Goal: Task Accomplishment & Management: Manage account settings

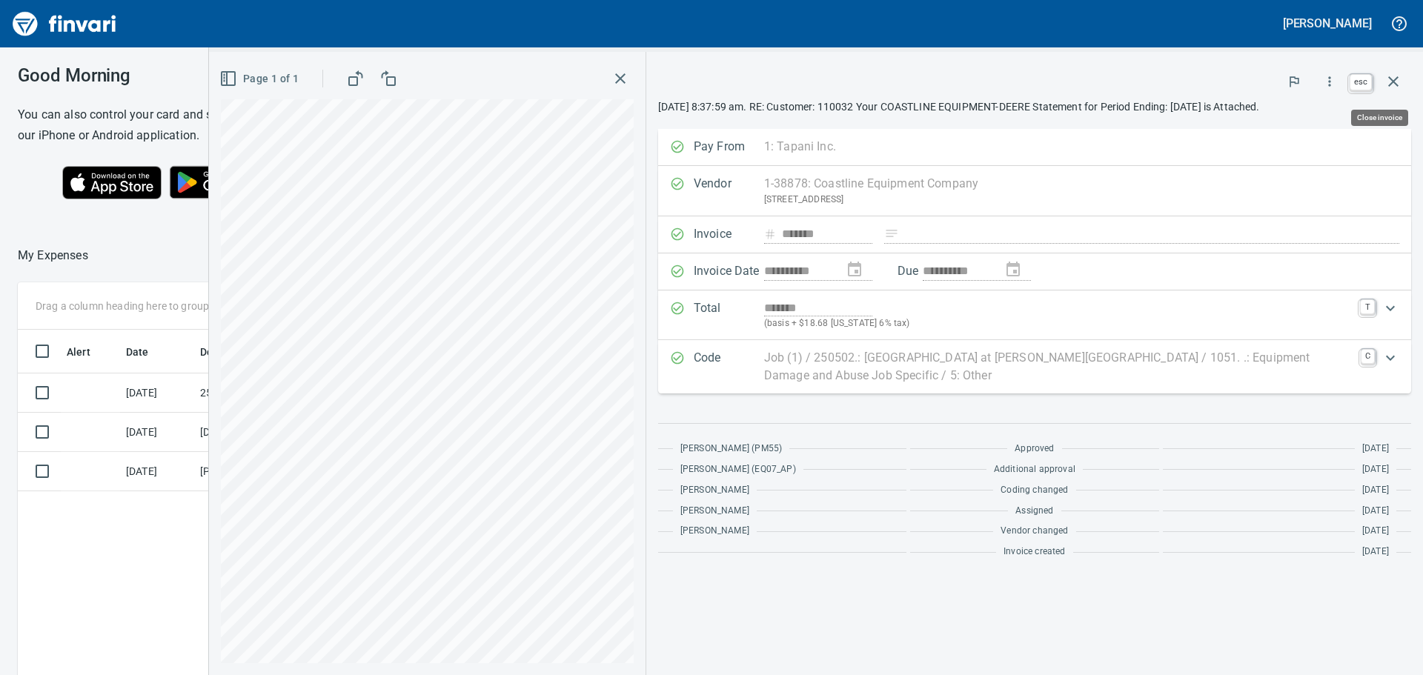
scroll to position [501, 995]
click at [1393, 79] on icon "button" at bounding box center [1393, 82] width 18 height 18
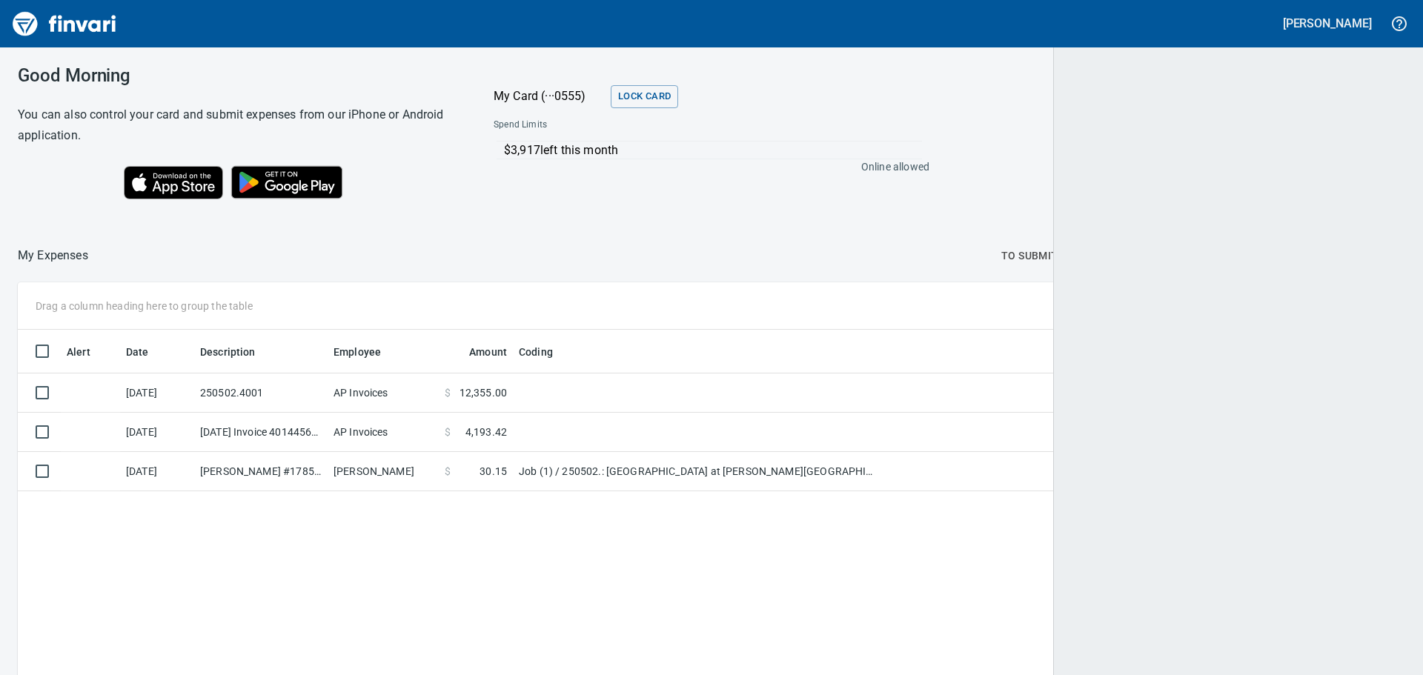
scroll to position [501, 1362]
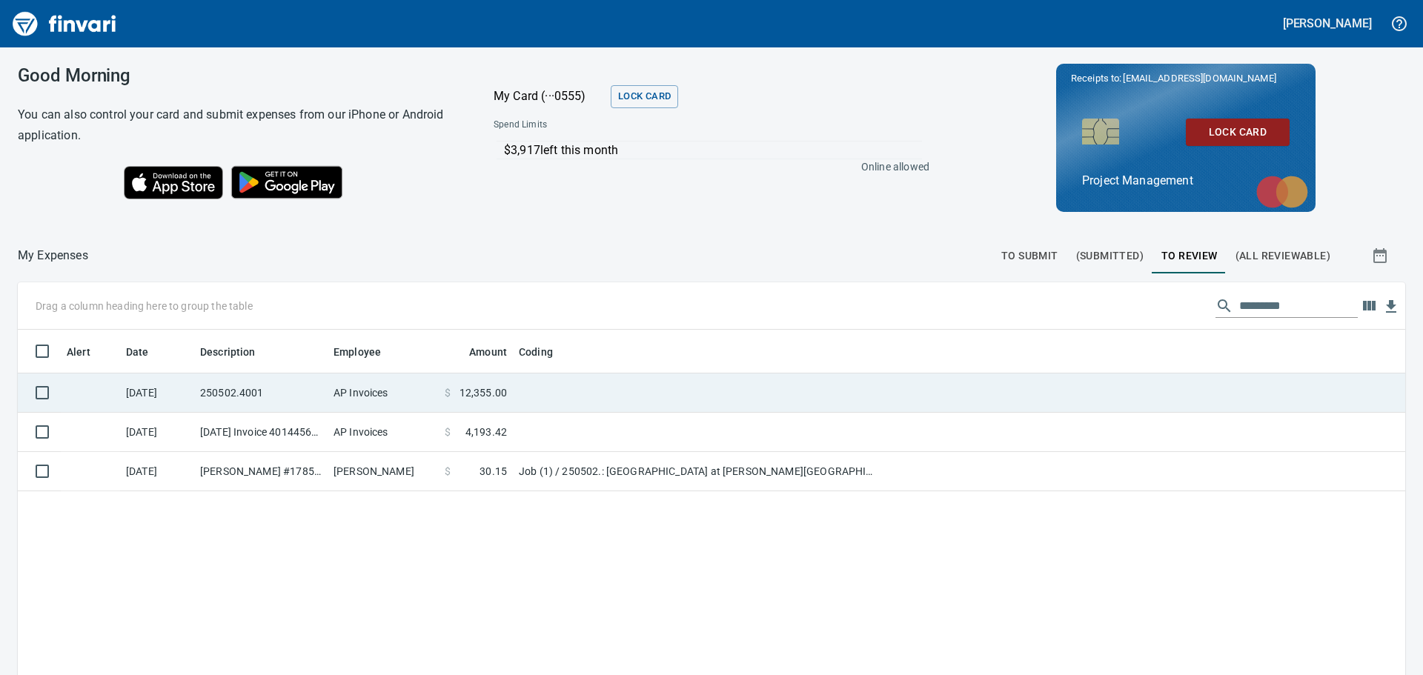
click at [533, 392] on td at bounding box center [698, 393] width 371 height 39
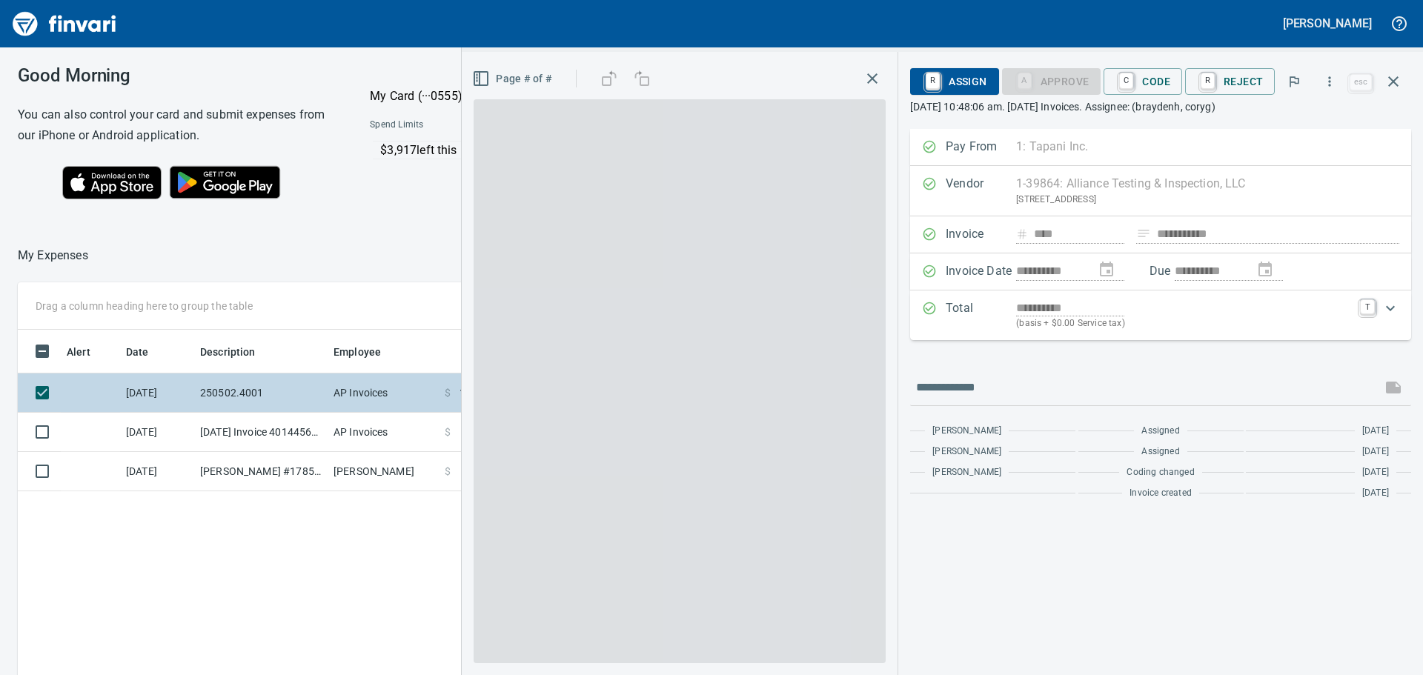
scroll to position [501, 995]
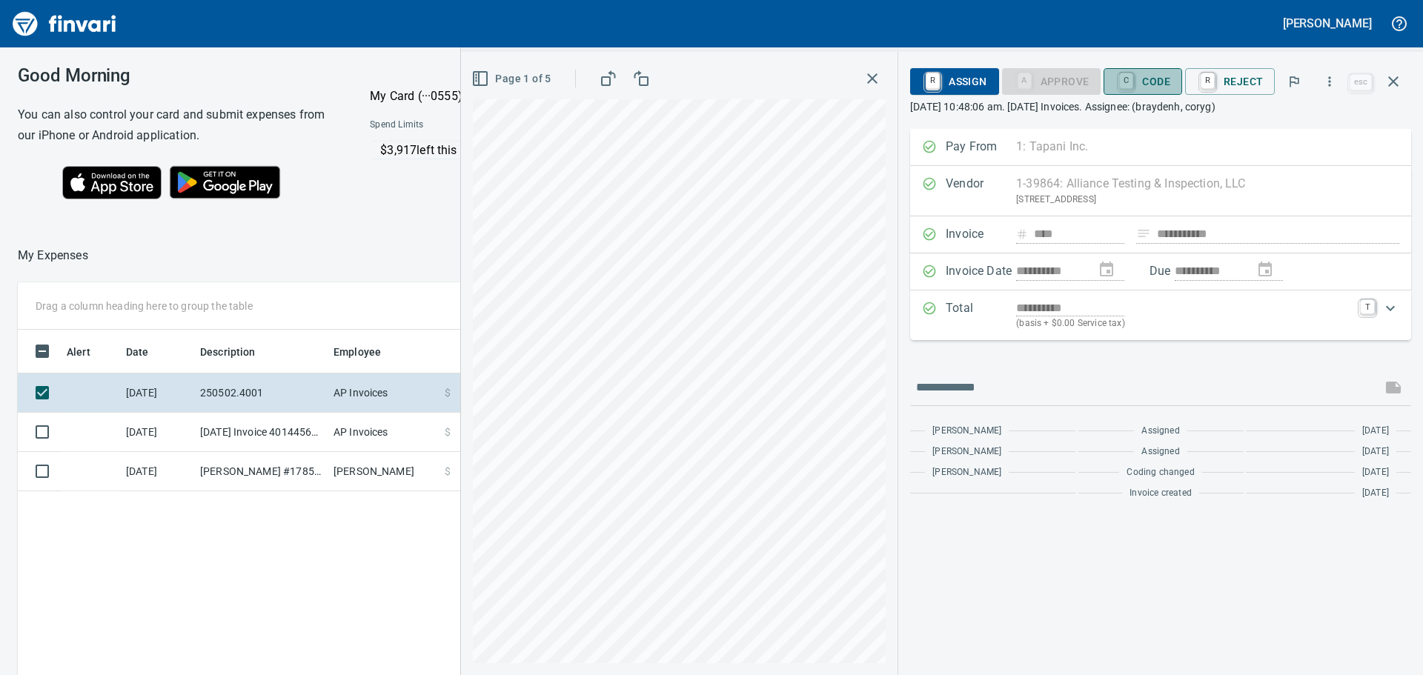
click at [1152, 78] on span "C Code" at bounding box center [1142, 81] width 55 height 25
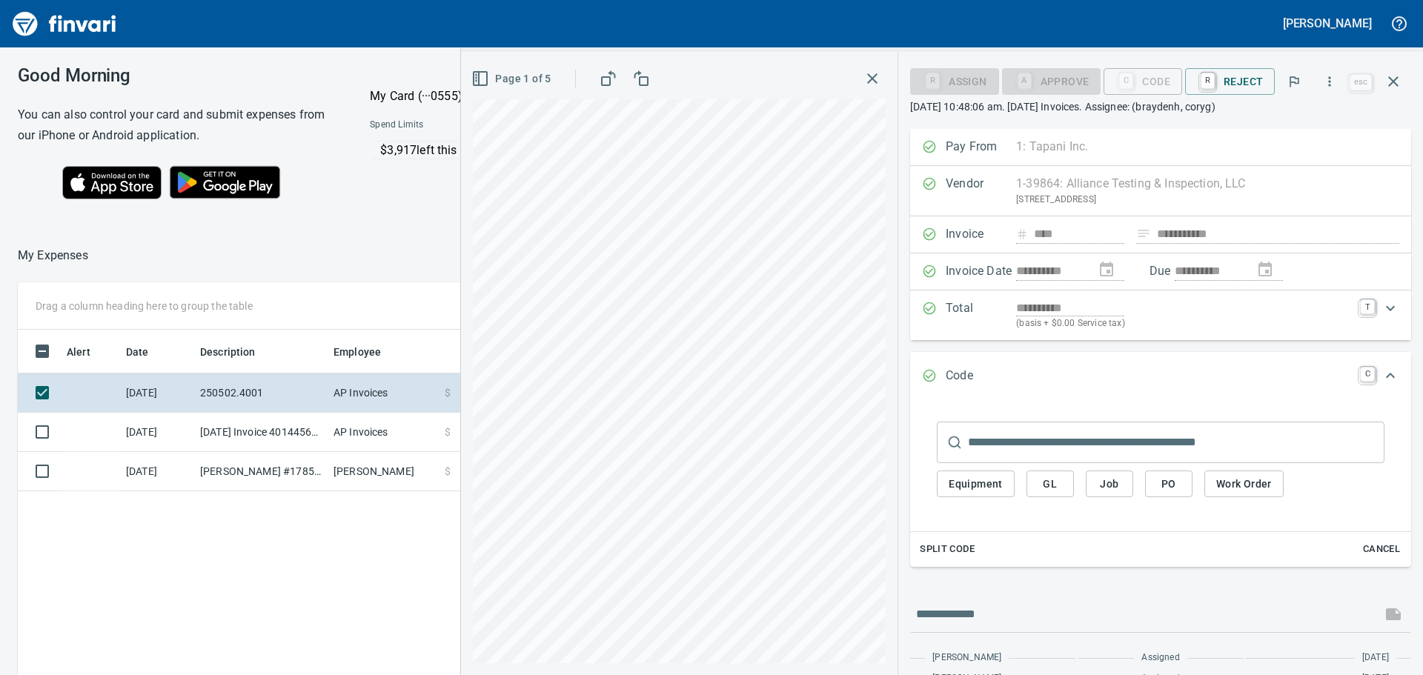
click at [1169, 482] on span "PO" at bounding box center [1169, 484] width 24 height 19
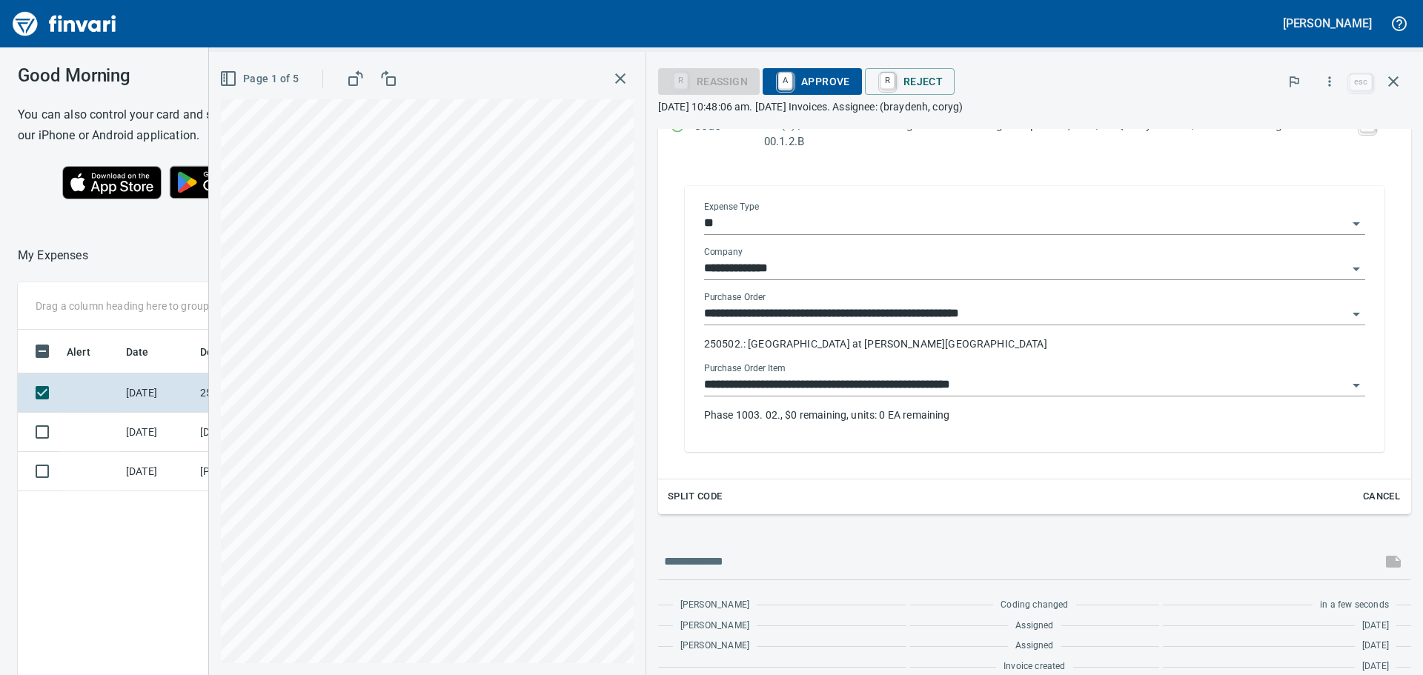
scroll to position [267, 0]
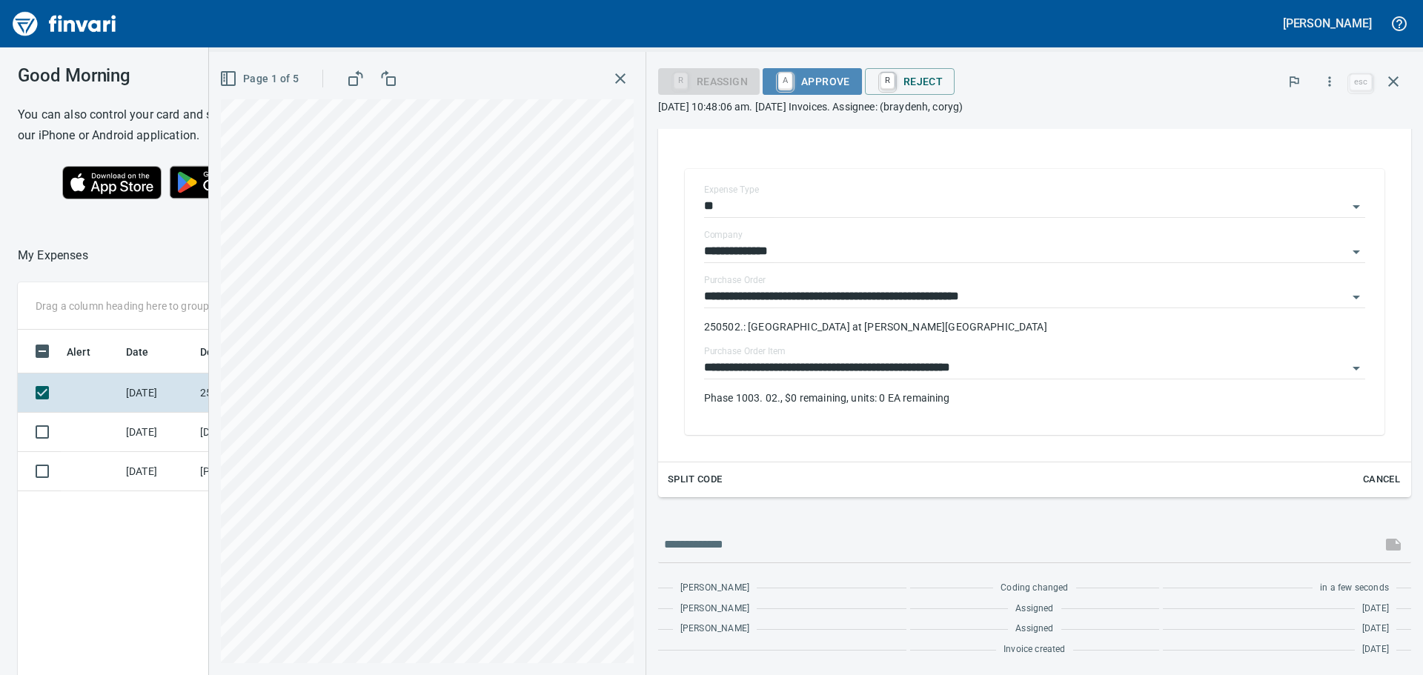
click at [823, 78] on span "A Approve" at bounding box center [812, 81] width 76 height 25
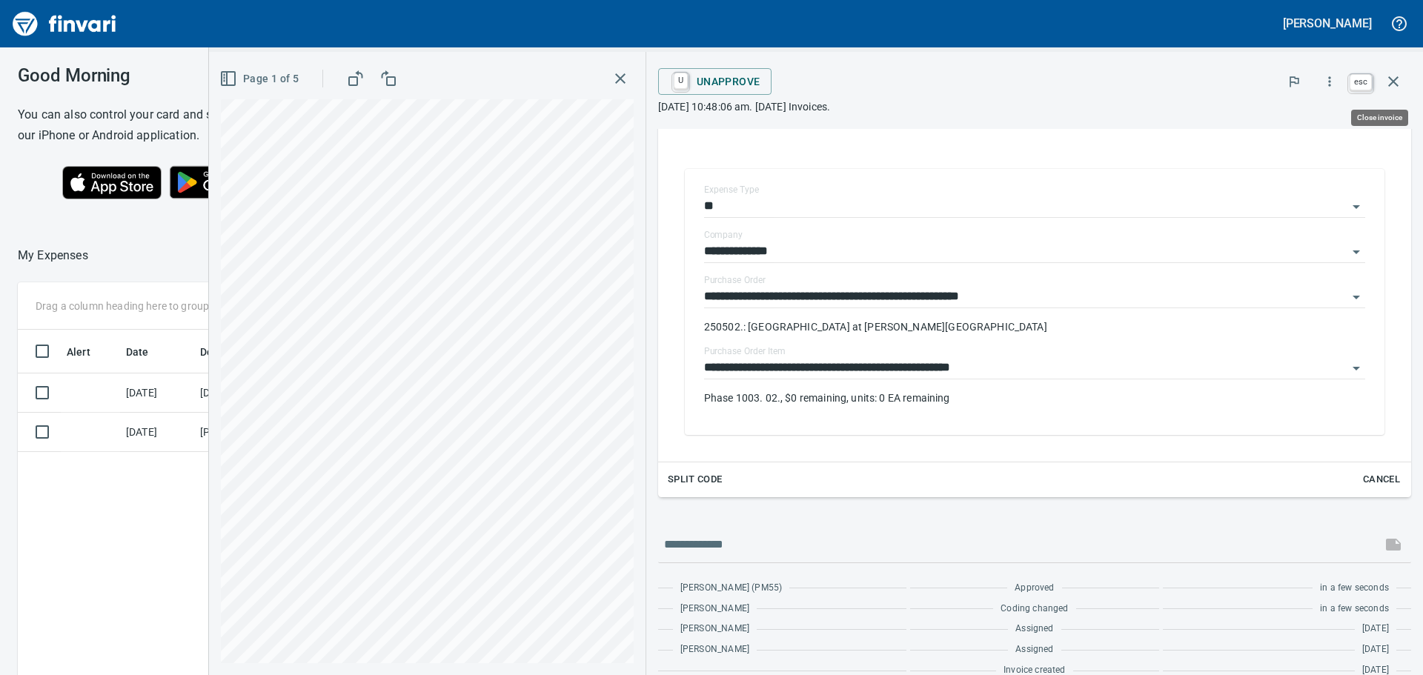
scroll to position [501, 995]
click at [1392, 79] on icon "button" at bounding box center [1393, 81] width 10 height 10
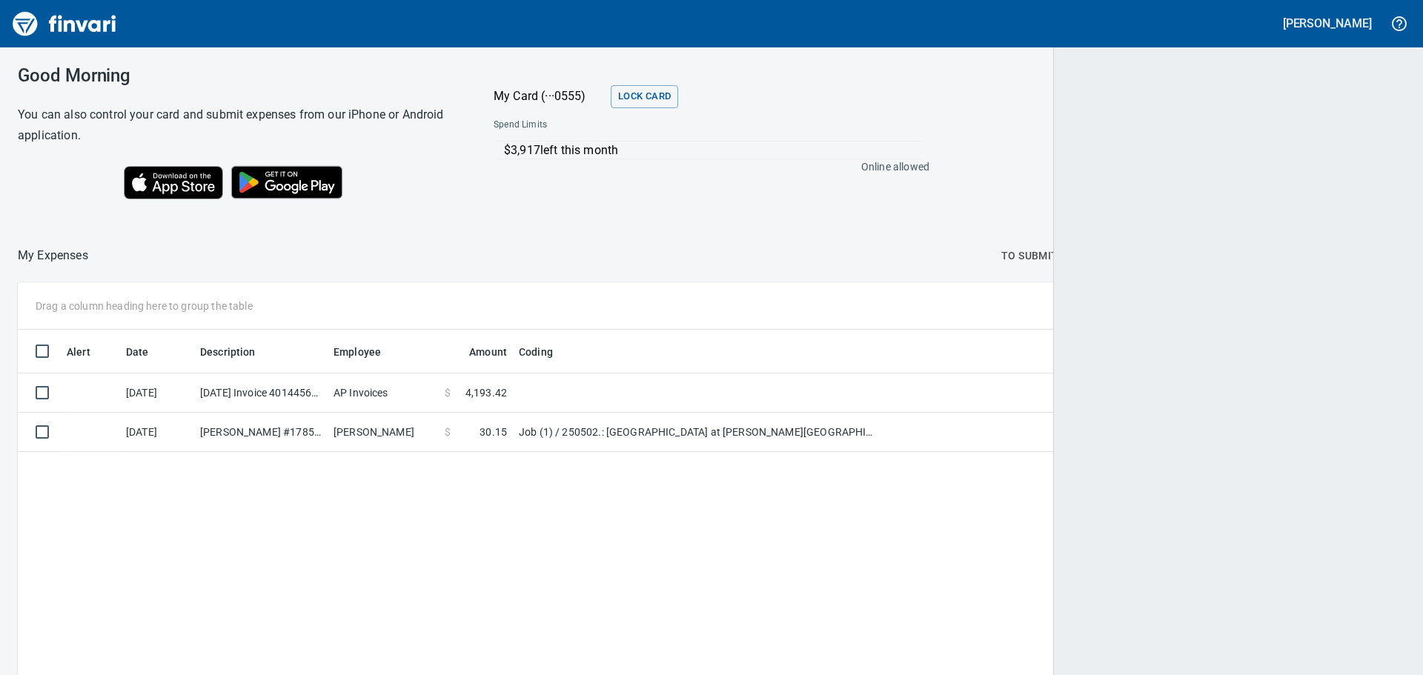
scroll to position [501, 1363]
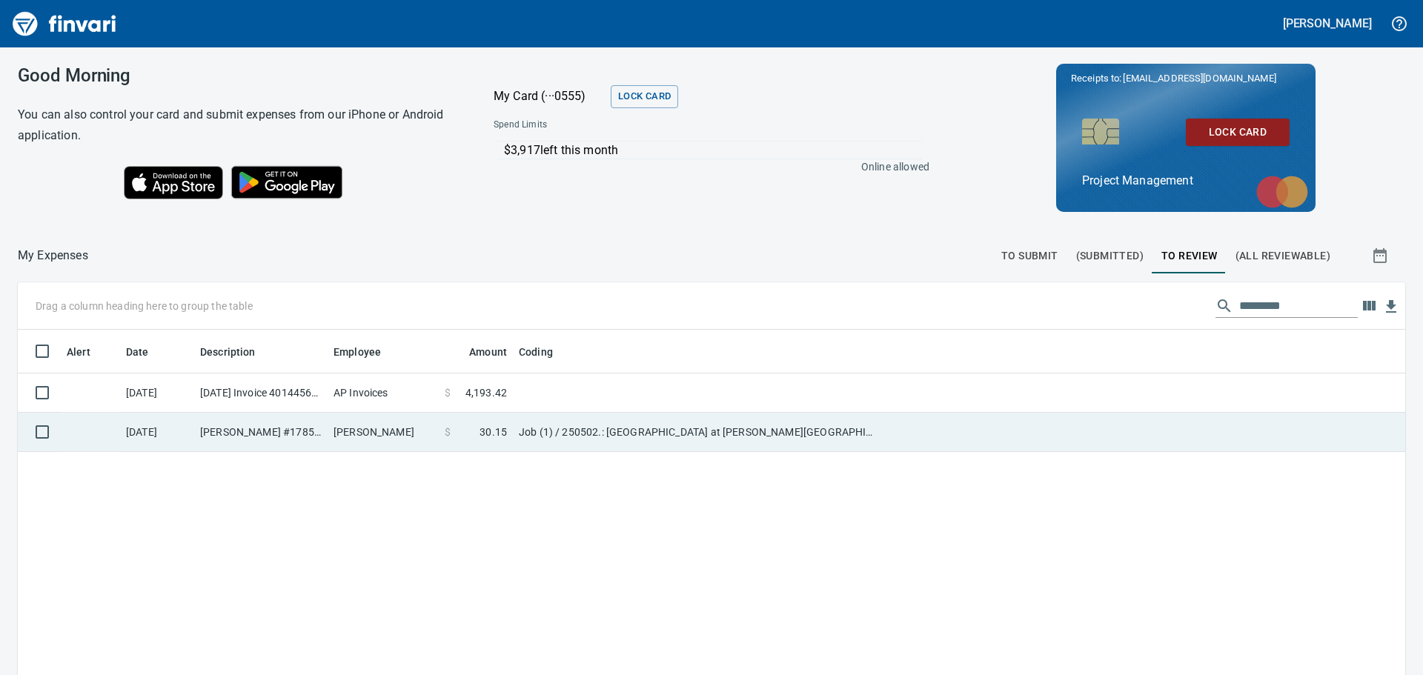
click at [905, 428] on td at bounding box center [1144, 432] width 522 height 39
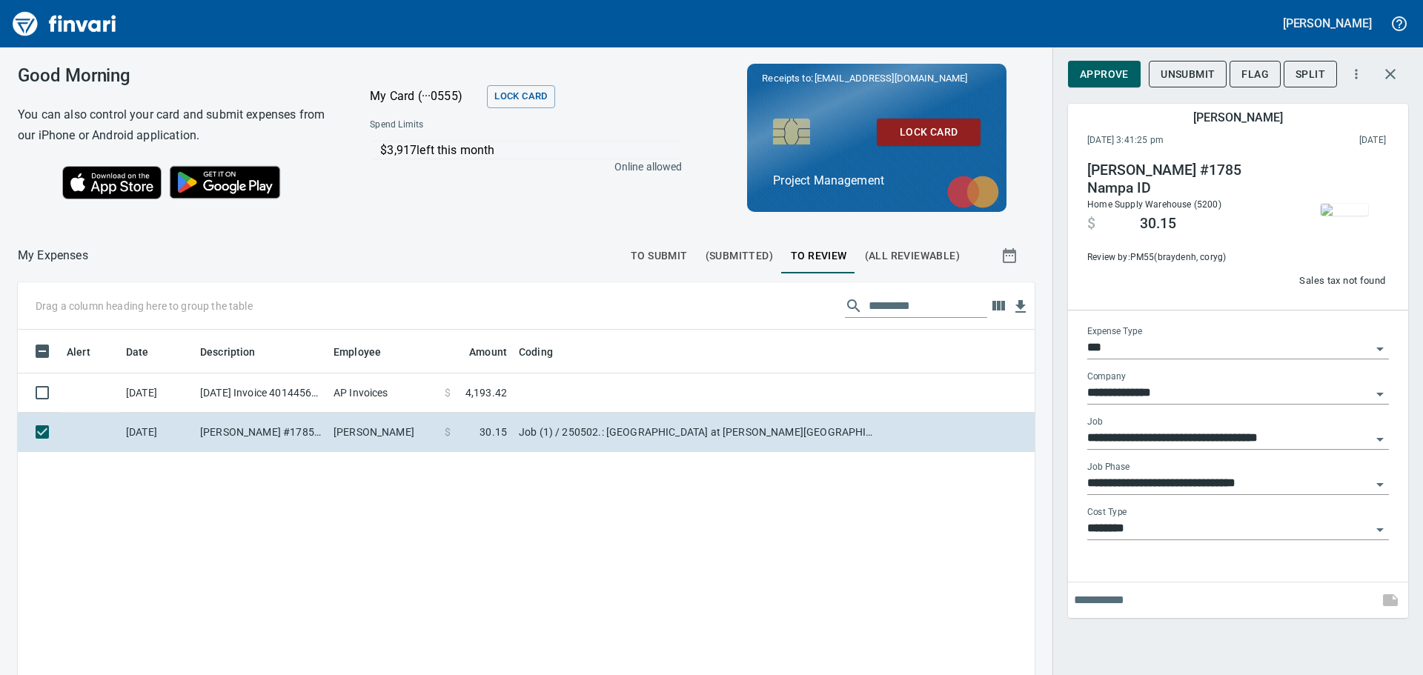
scroll to position [501, 995]
click at [1106, 67] on span "Approve" at bounding box center [1104, 74] width 49 height 19
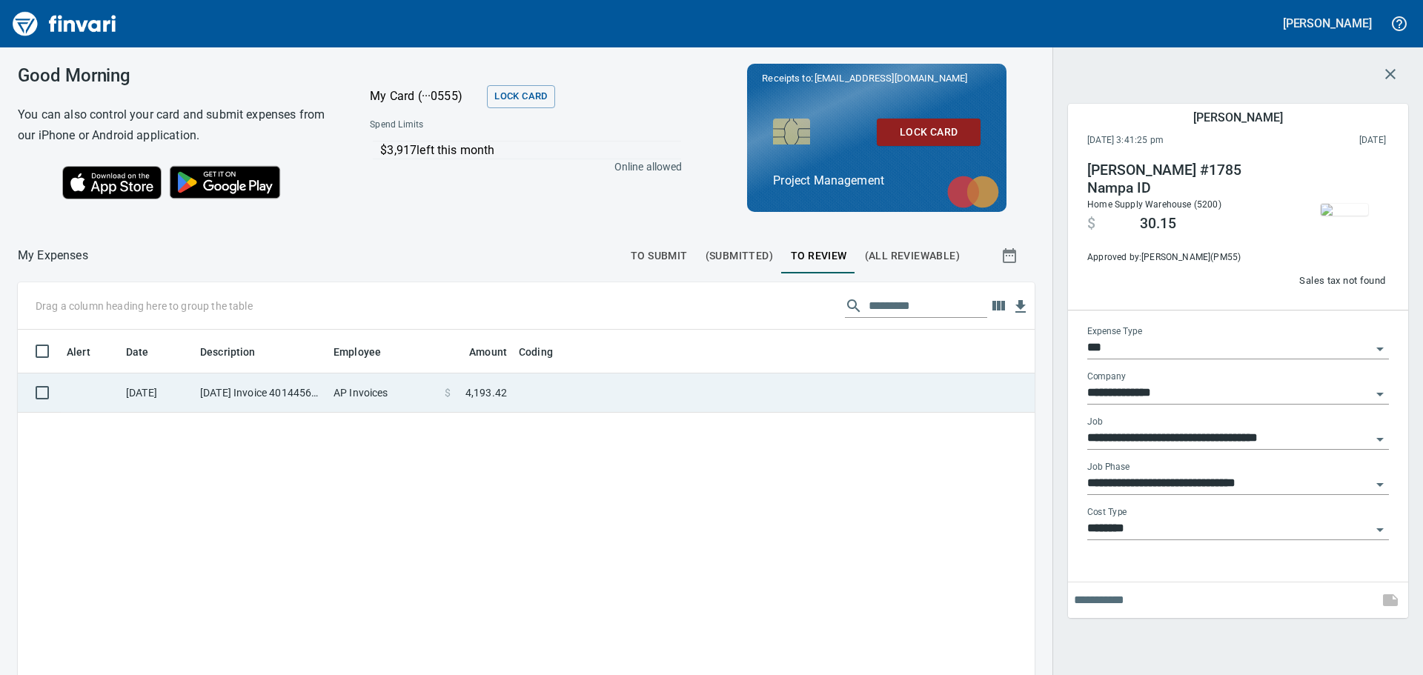
click at [554, 383] on td at bounding box center [698, 393] width 371 height 39
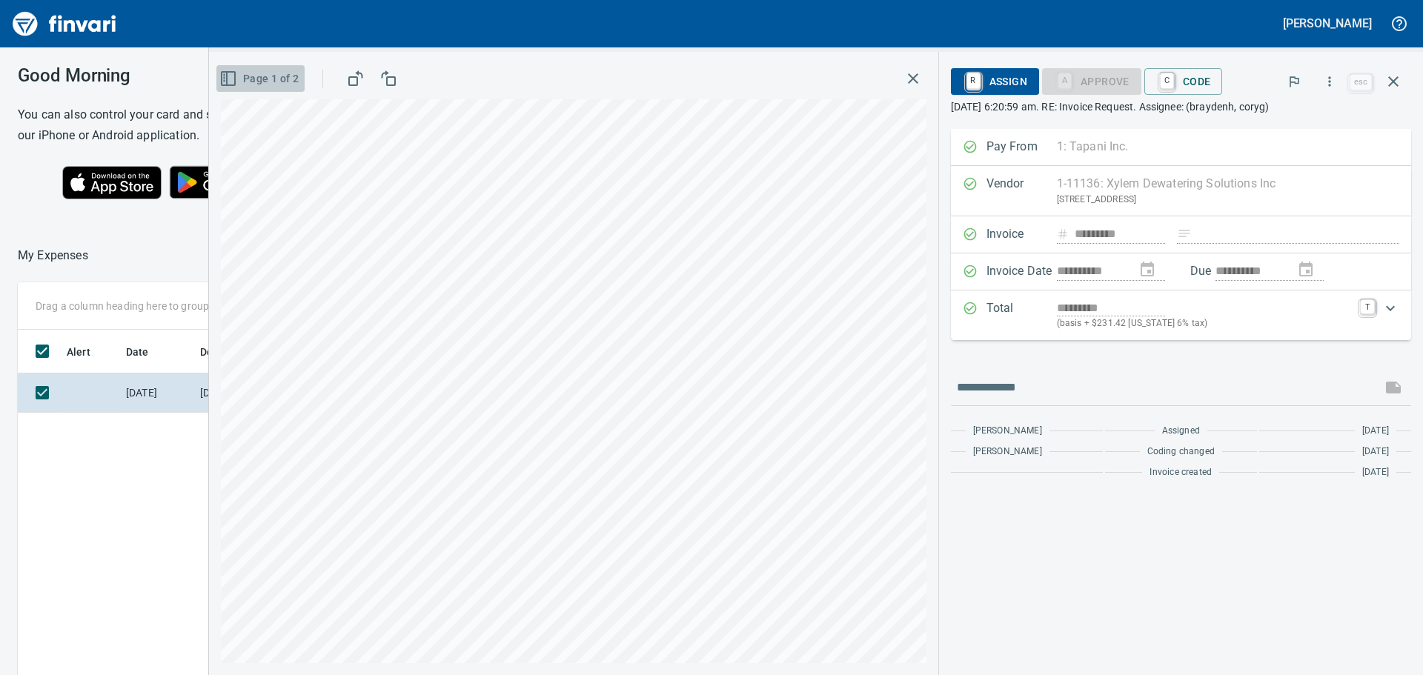
click at [232, 79] on icon "button" at bounding box center [228, 79] width 18 height 18
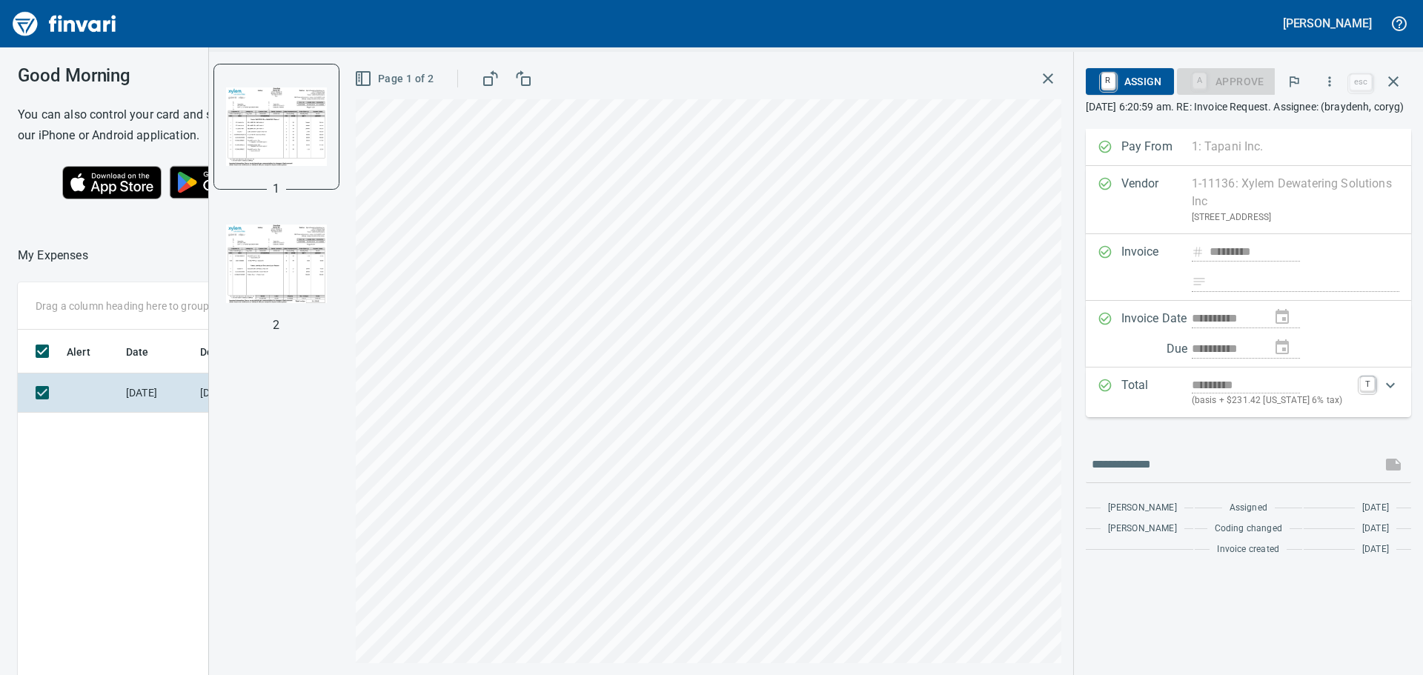
click at [274, 258] on img "button" at bounding box center [276, 263] width 101 height 101
click at [262, 137] on img "button" at bounding box center [276, 126] width 101 height 101
click at [271, 259] on img "button" at bounding box center [276, 263] width 101 height 101
